Goal: Task Accomplishment & Management: Manage account settings

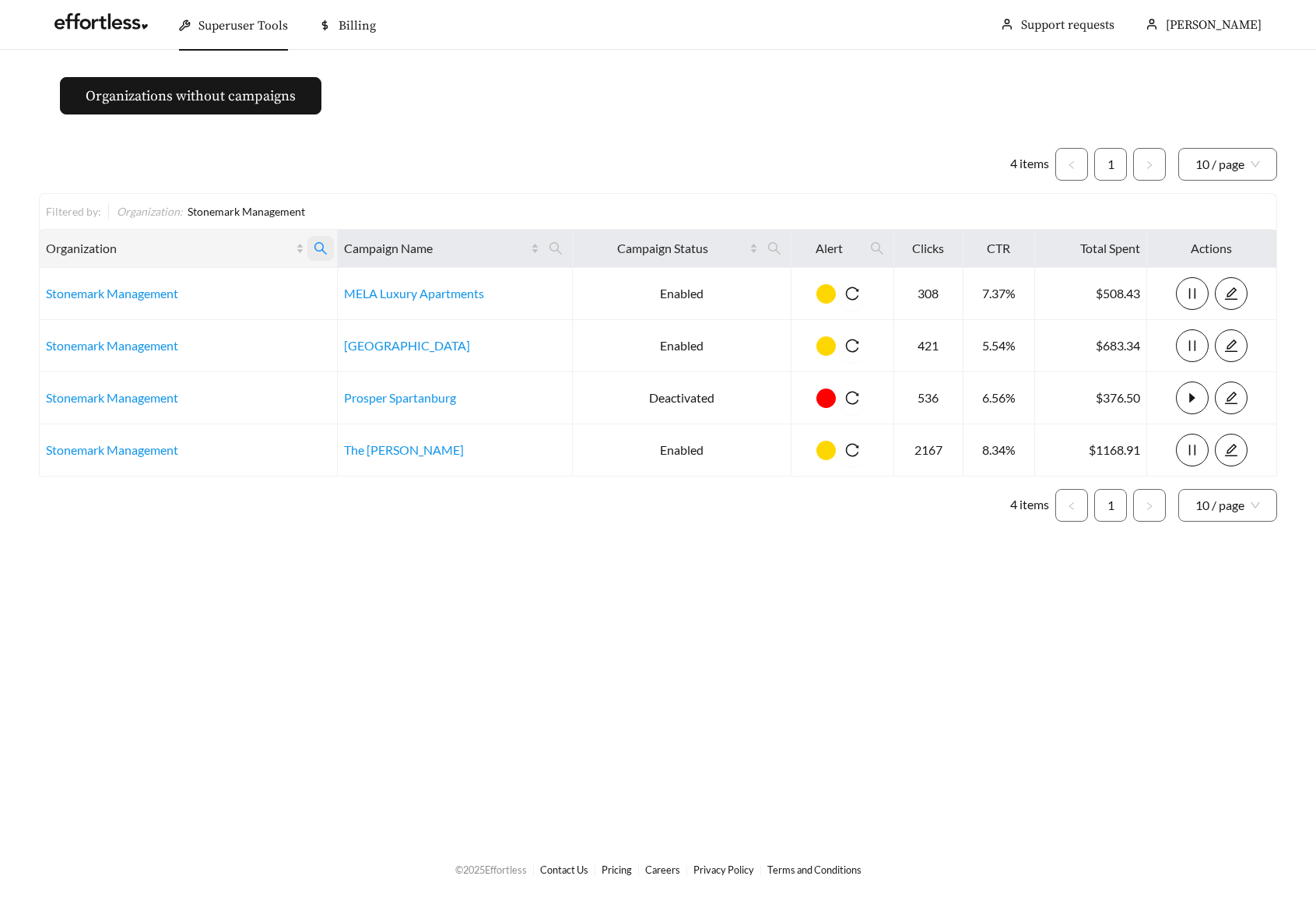
click at [320, 243] on icon "search" at bounding box center [320, 248] width 13 height 13
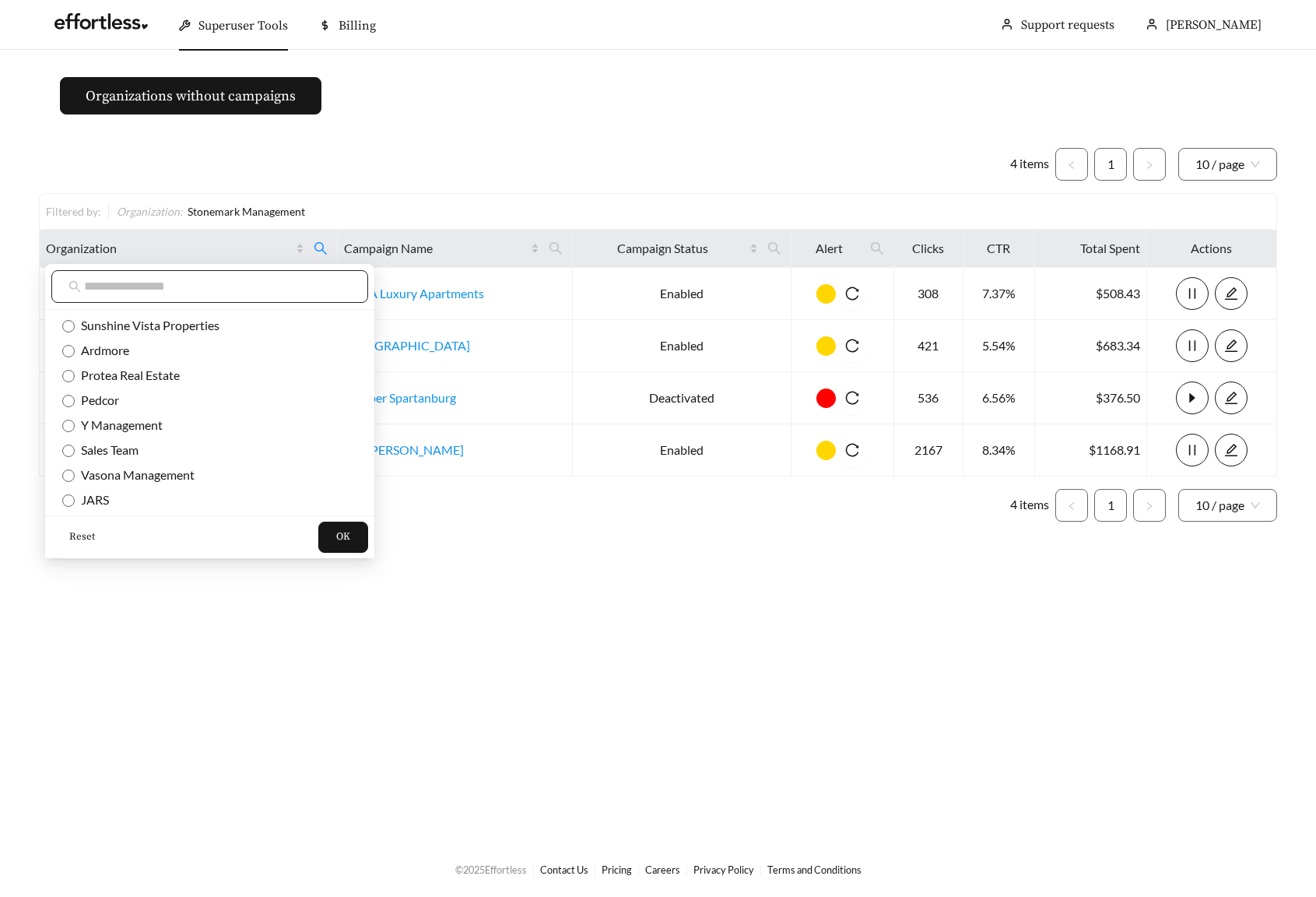
click at [136, 278] on input "text" at bounding box center [218, 286] width 267 height 19
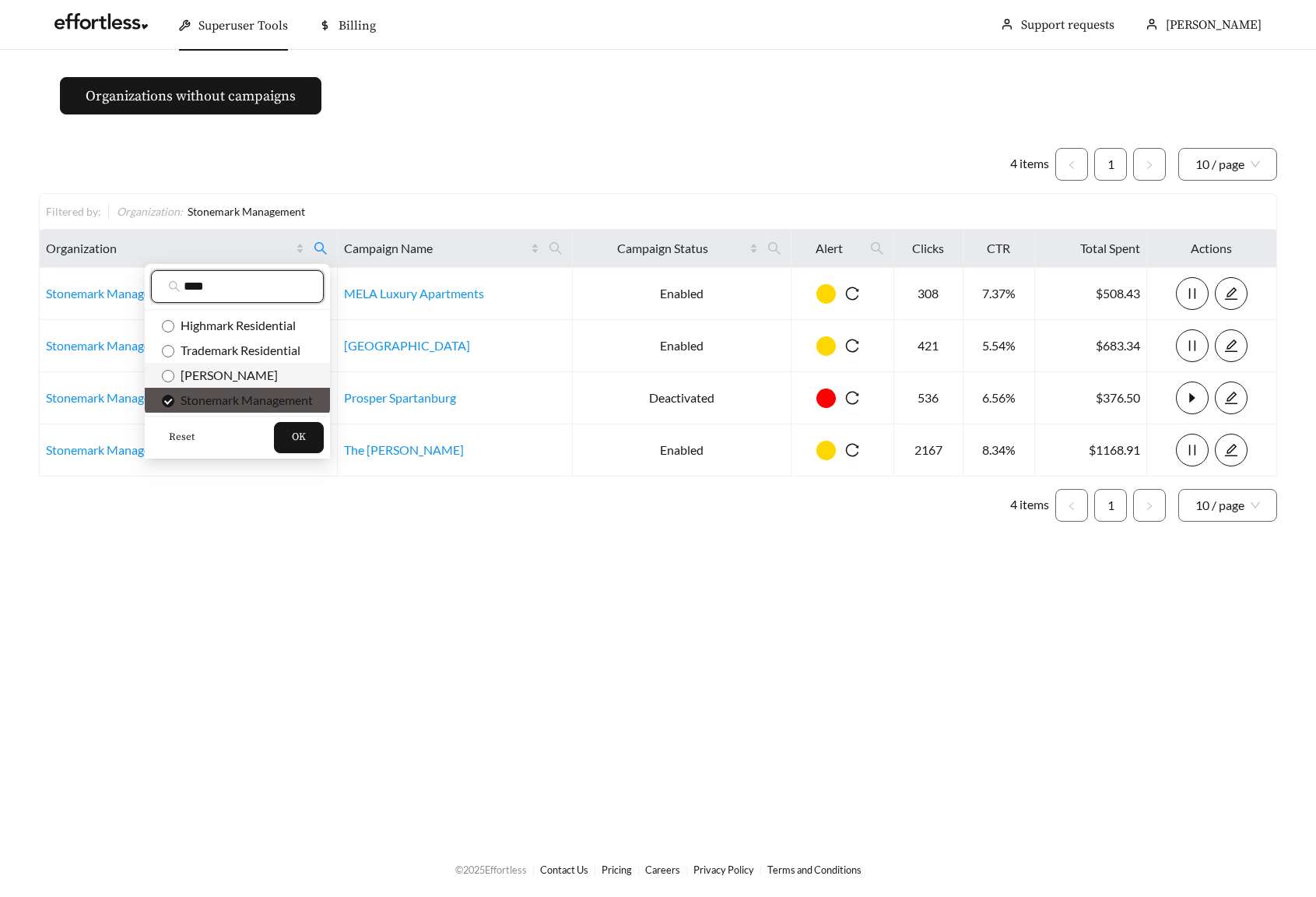
type input "****"
click at [218, 386] on li "[PERSON_NAME]" at bounding box center [237, 375] width 185 height 25
click at [195, 397] on span "Stonemark Management" at bounding box center [244, 399] width 139 height 15
click at [295, 433] on span "OK" at bounding box center [299, 437] width 14 height 15
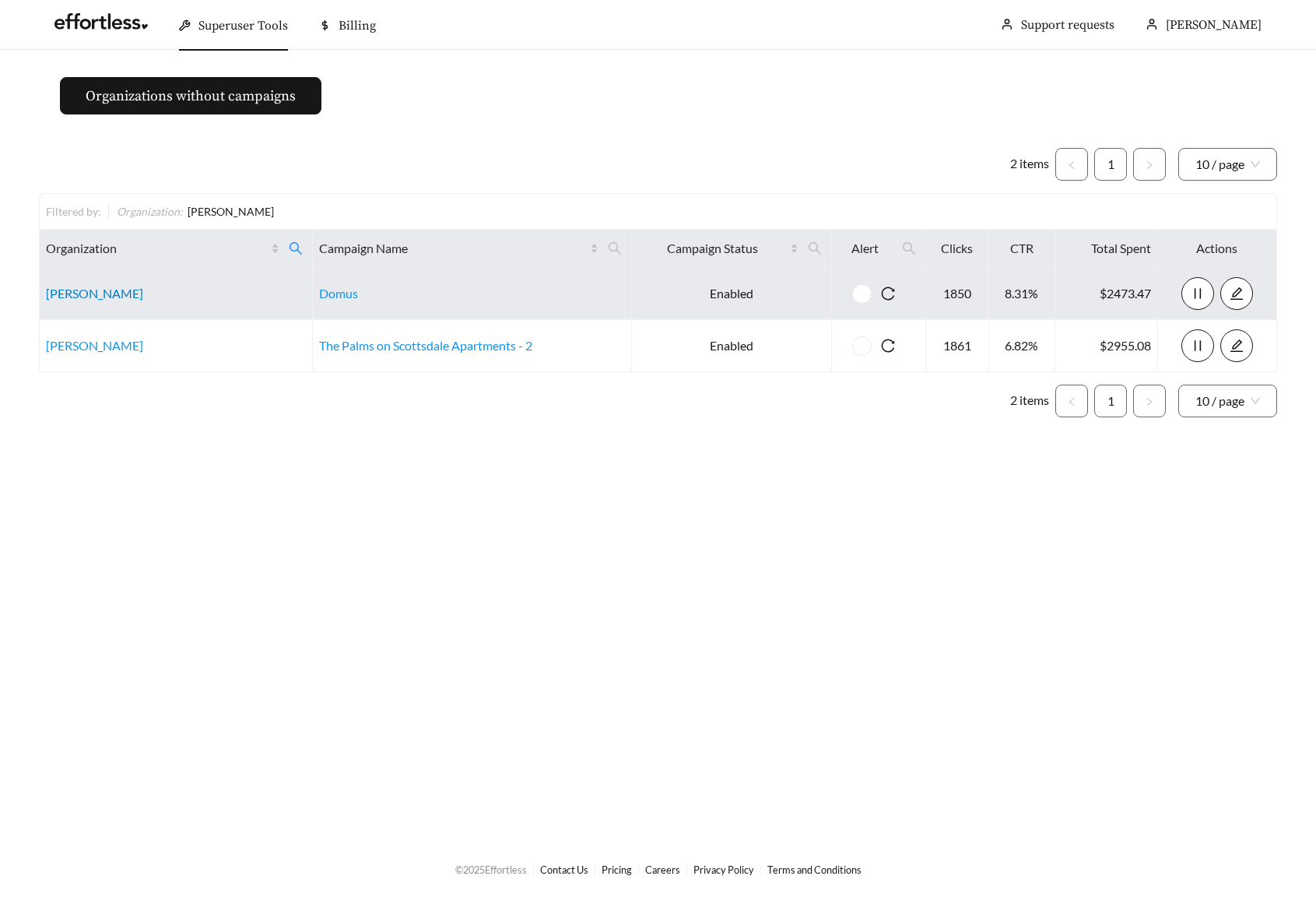
click at [74, 287] on link "[PERSON_NAME]" at bounding box center [94, 293] width 98 height 15
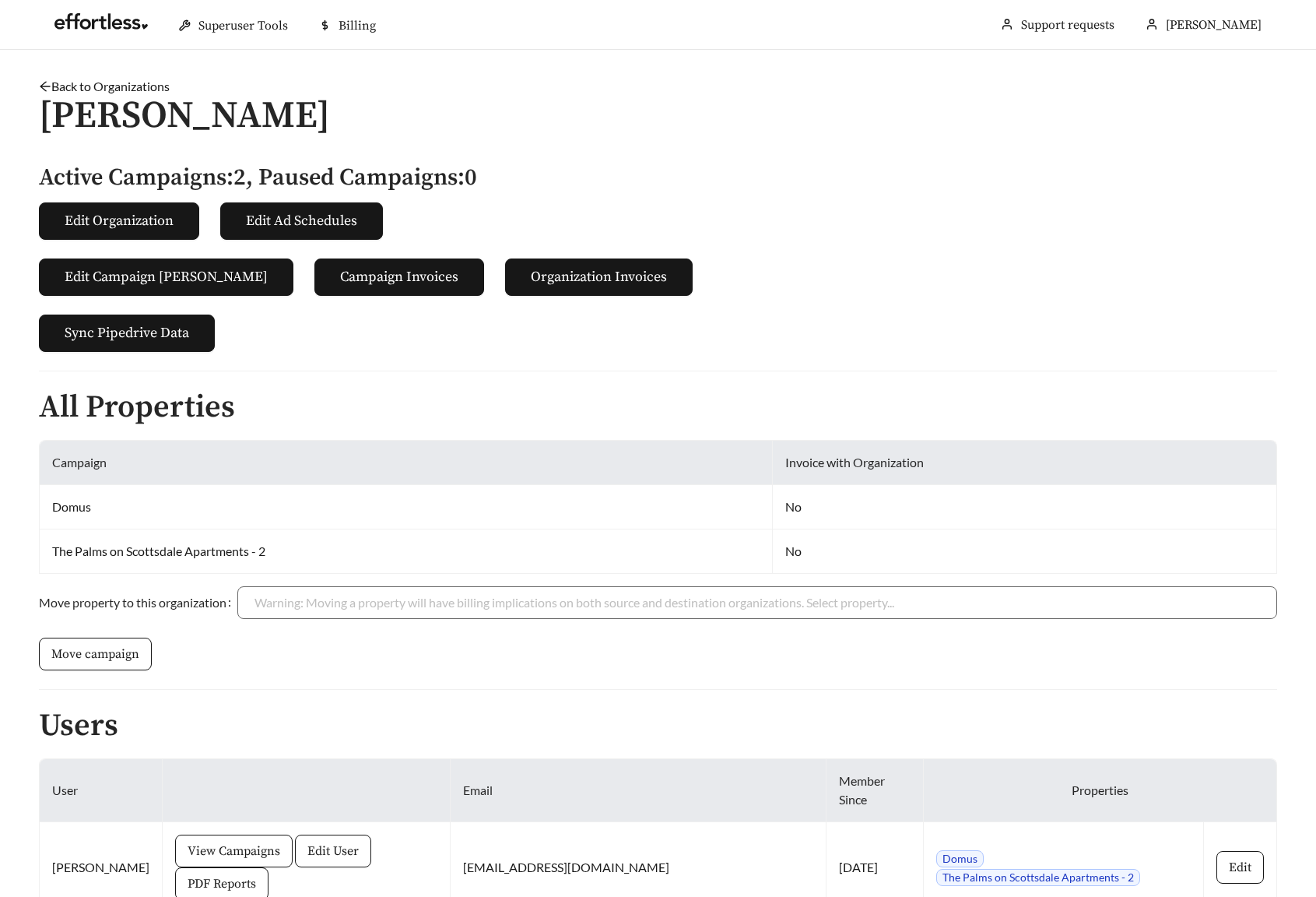
scroll to position [107, 0]
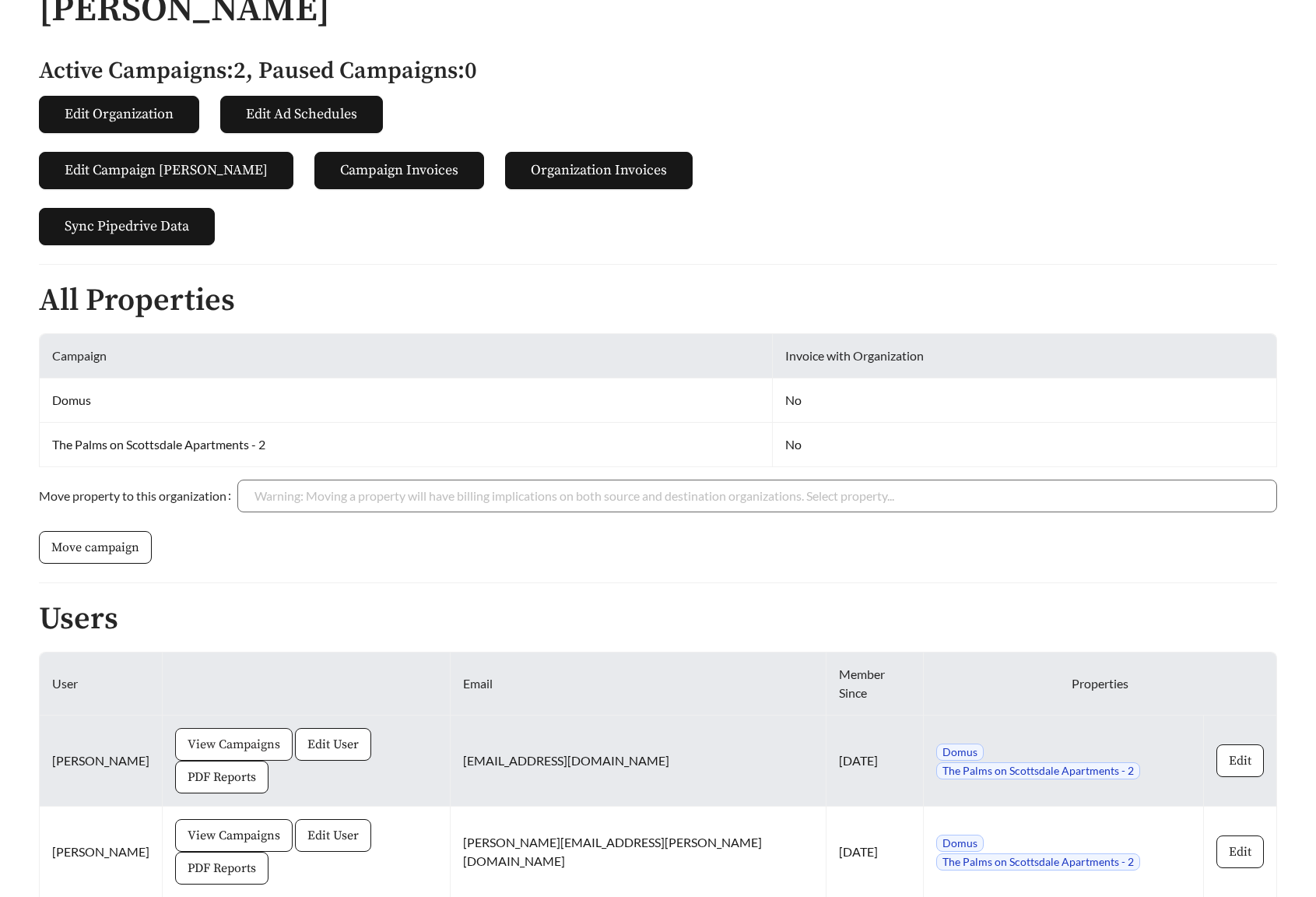
click at [181, 728] on button "View Campaigns" at bounding box center [234, 744] width 117 height 33
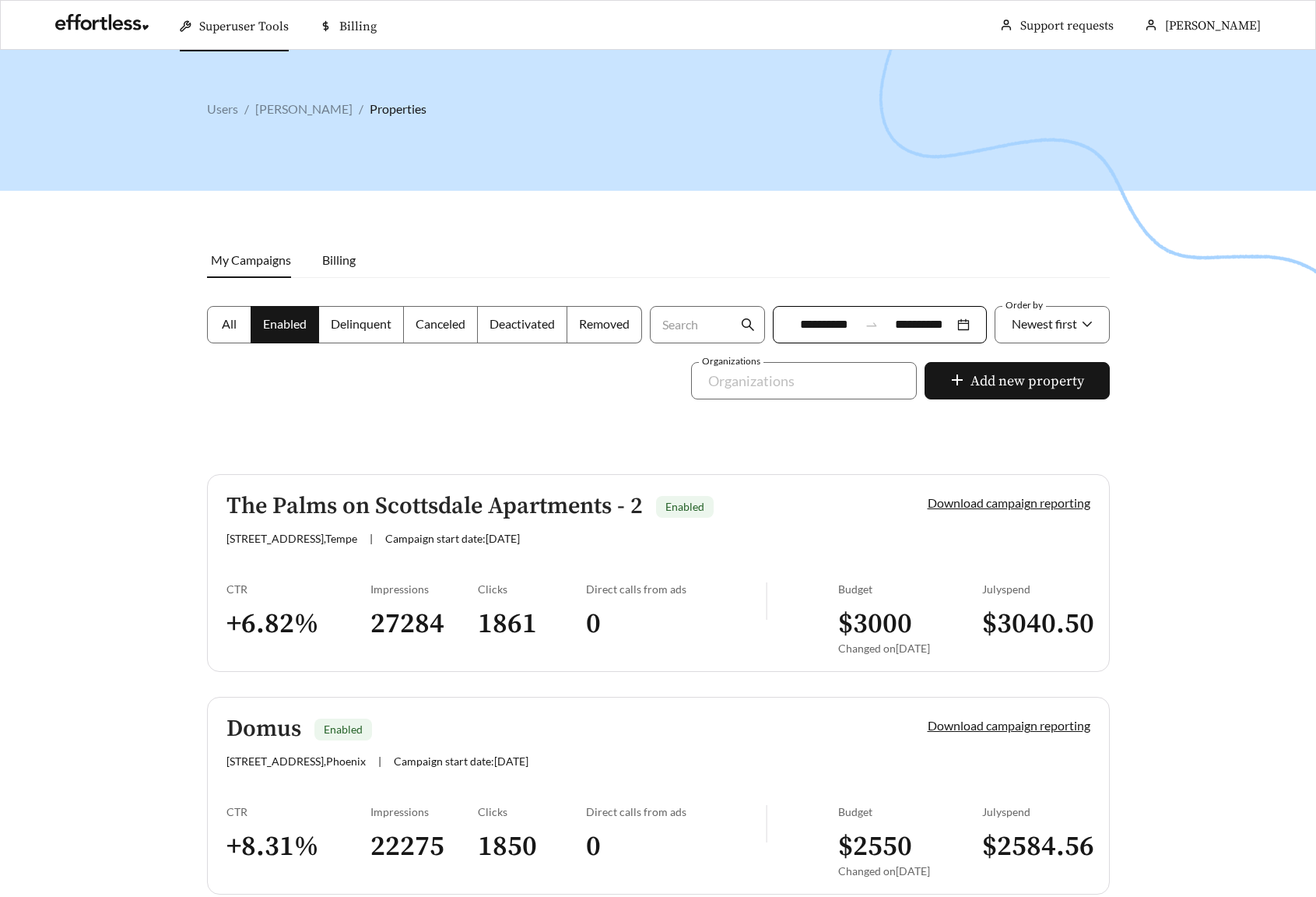
scroll to position [79, 0]
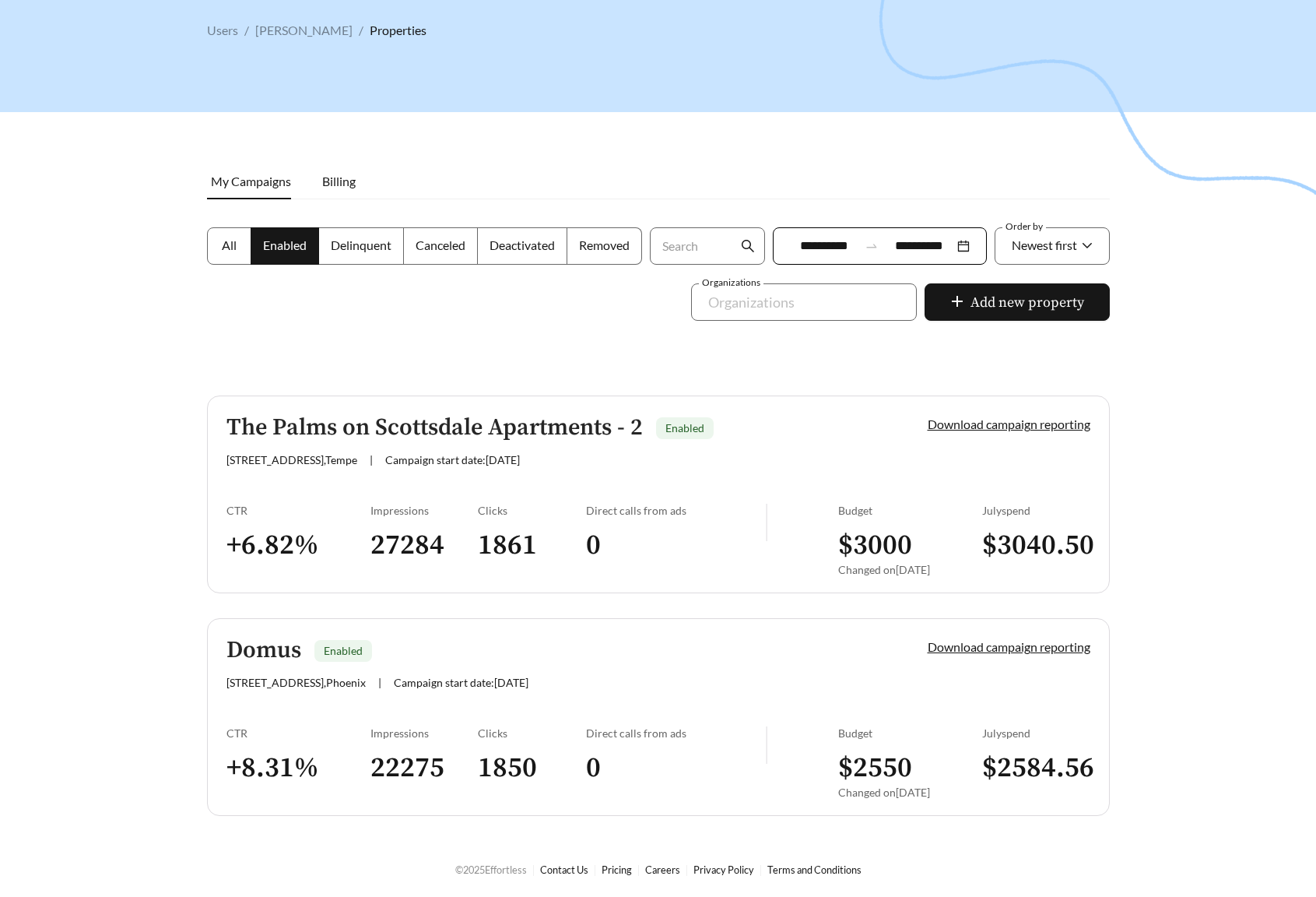
click at [414, 799] on div "Impressions 22275" at bounding box center [424, 767] width 108 height 83
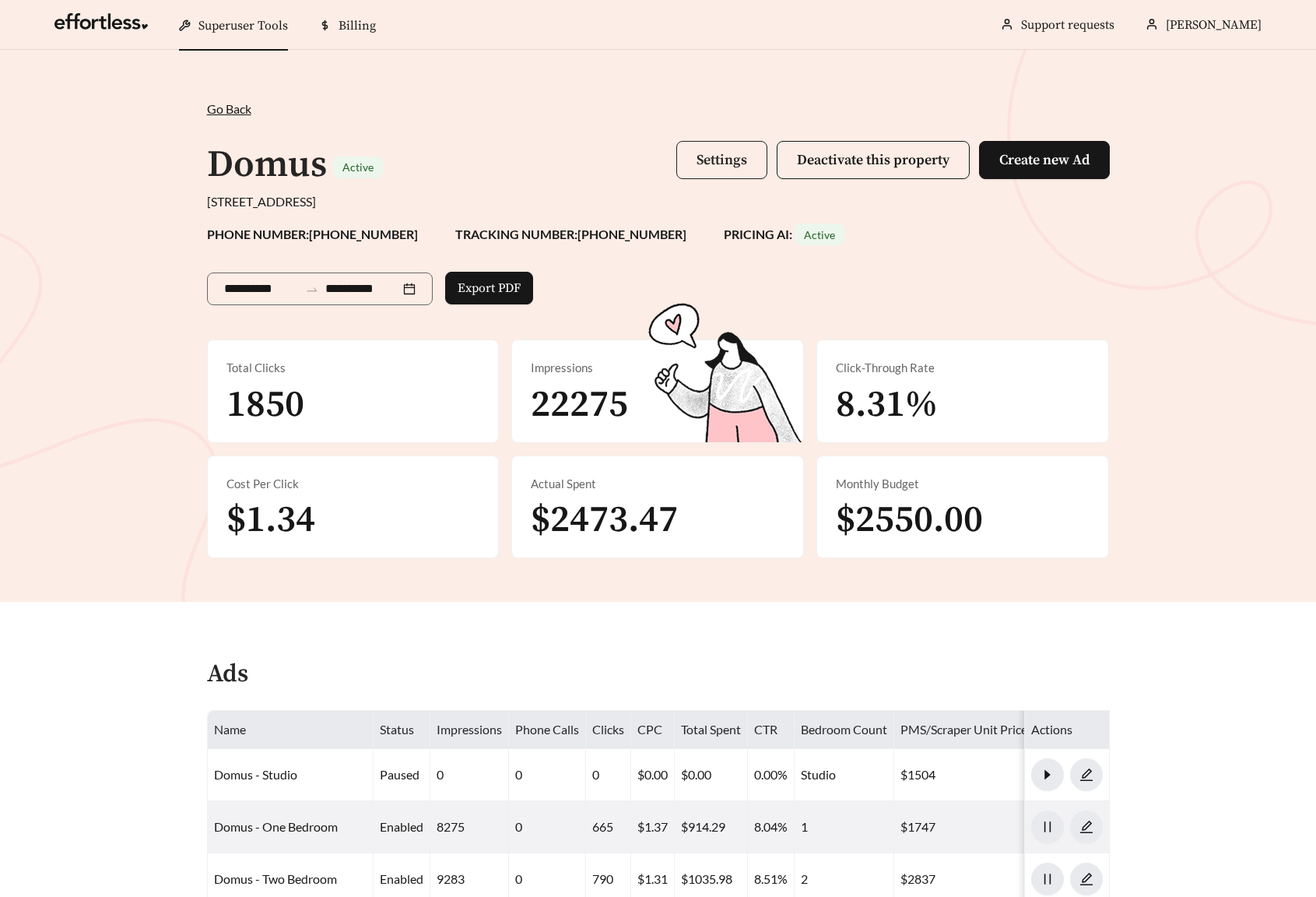
click at [681, 162] on button "Settings" at bounding box center [722, 159] width 91 height 38
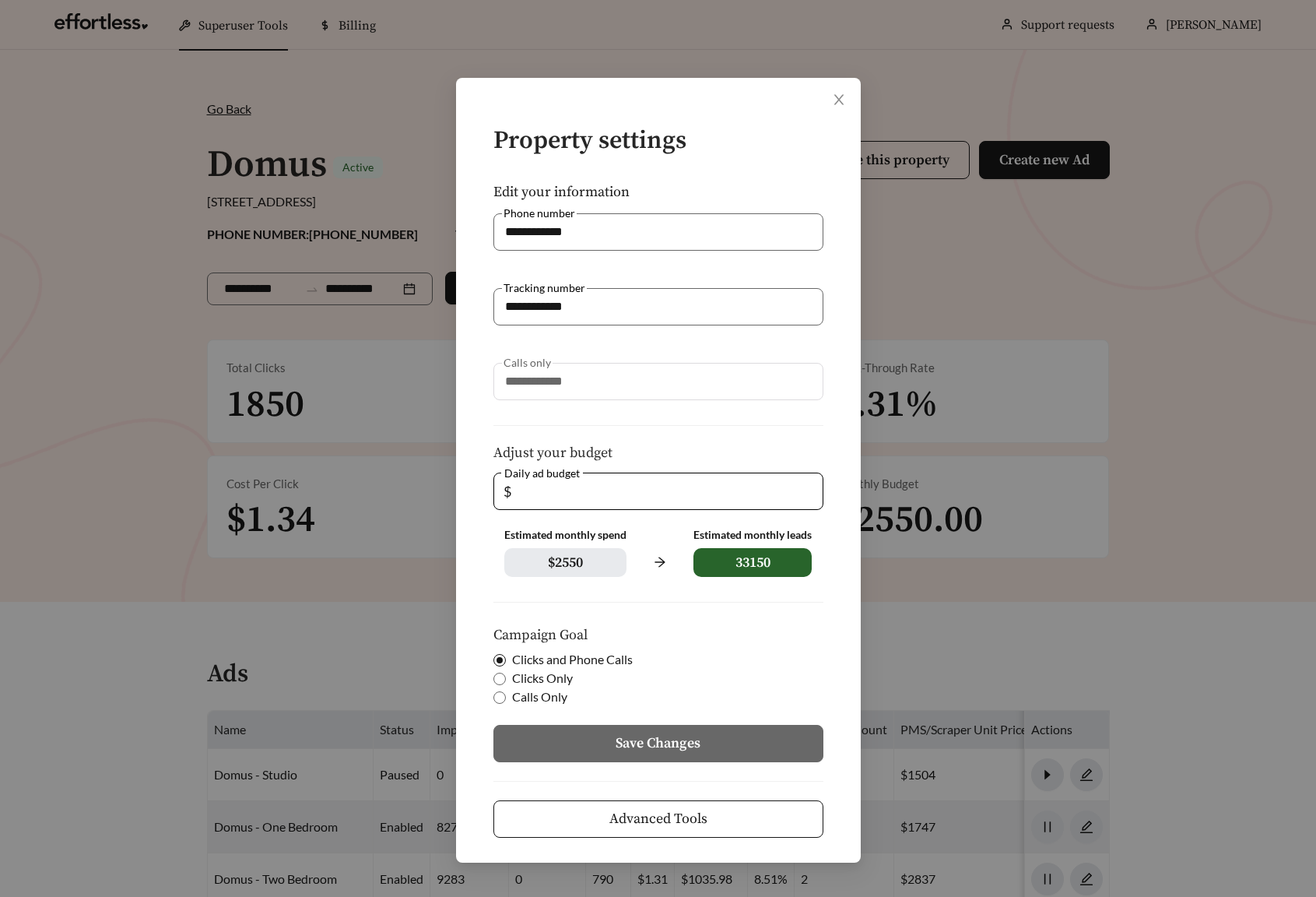
click at [600, 790] on form "**********" at bounding box center [658, 483] width 355 height 710
click at [569, 818] on button "Advanced Tools" at bounding box center [658, 819] width 330 height 38
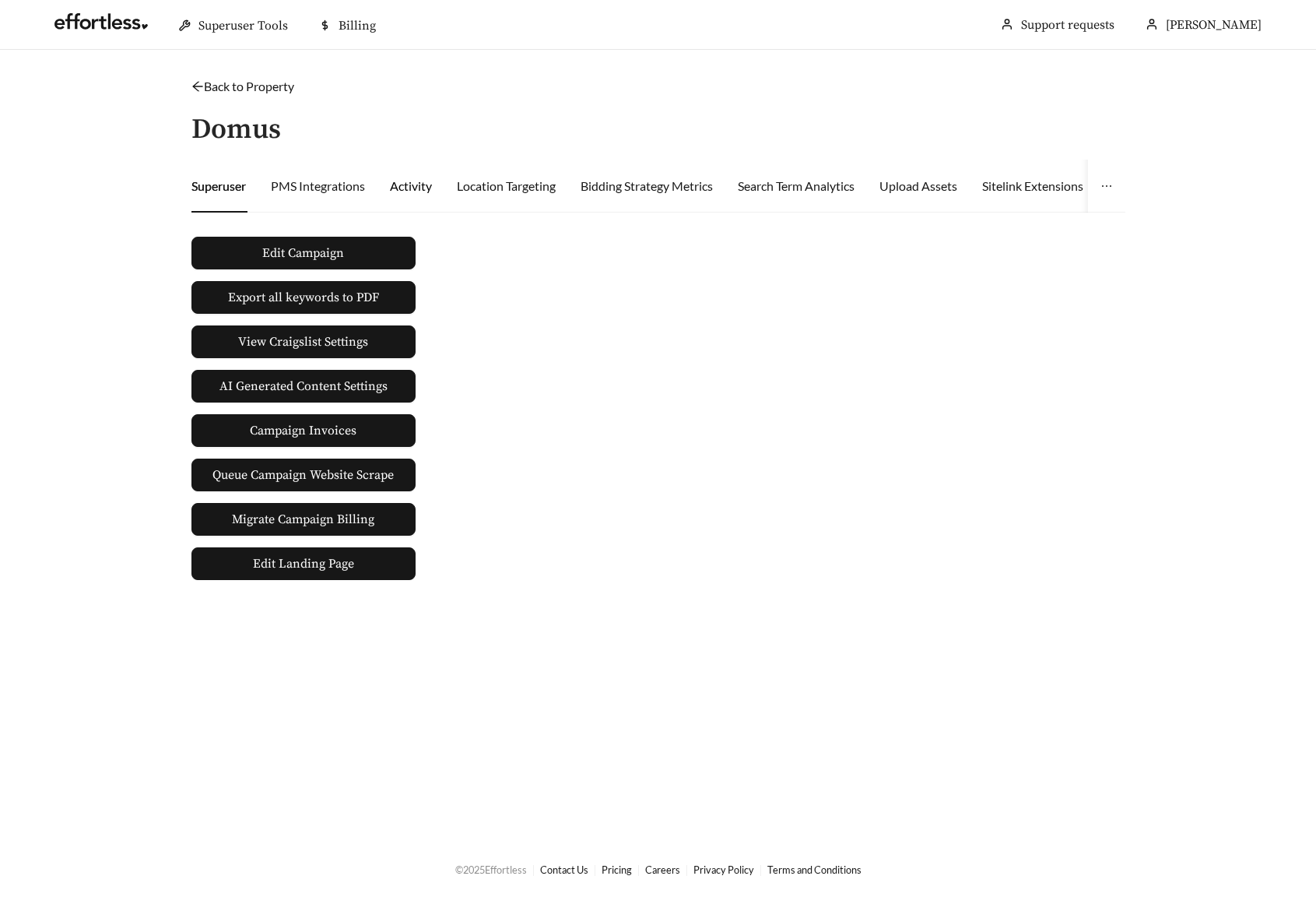
click at [421, 187] on div "Activity" at bounding box center [411, 185] width 42 height 19
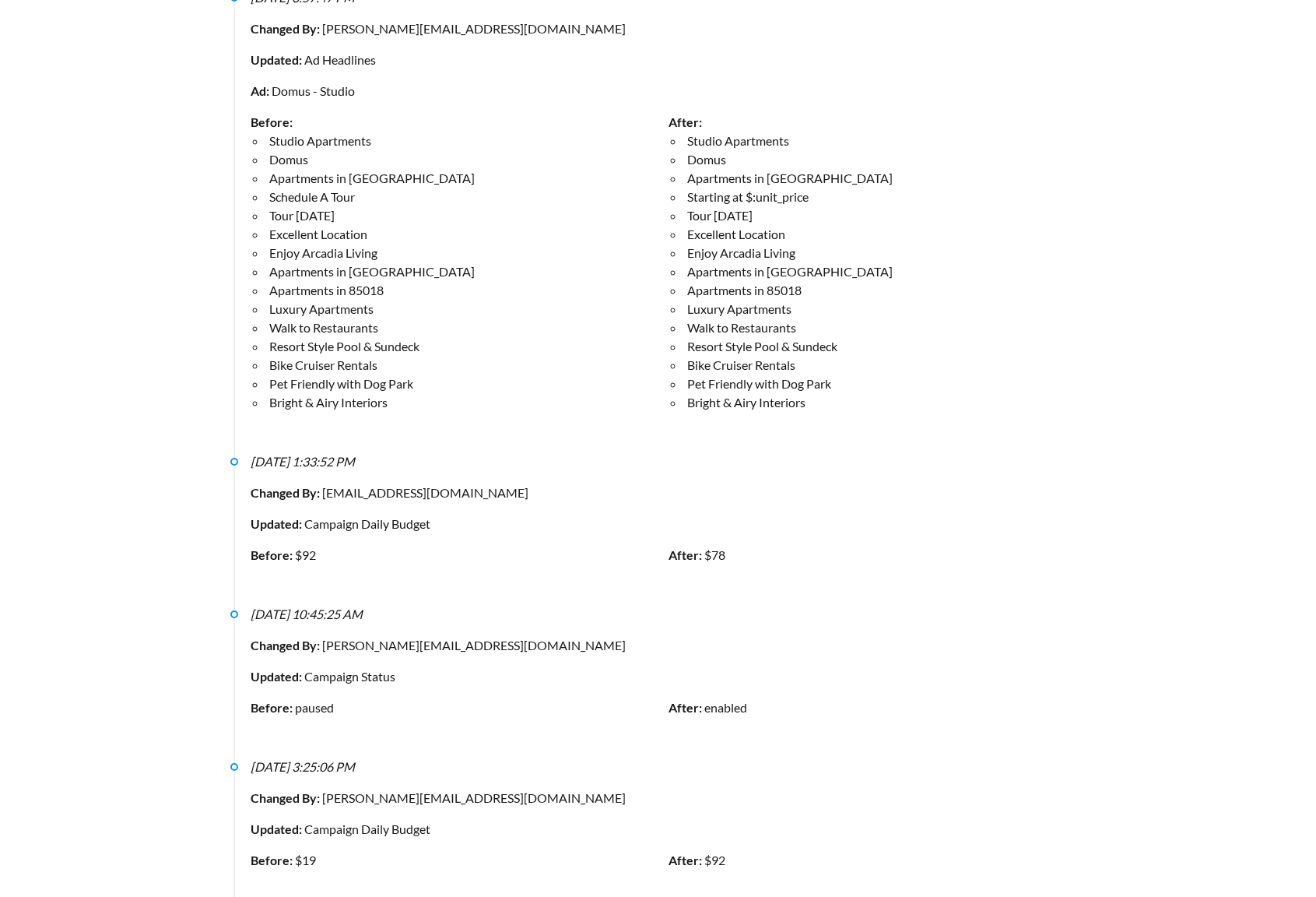
scroll to position [4998, 0]
